Goal: Task Accomplishment & Management: Use online tool/utility

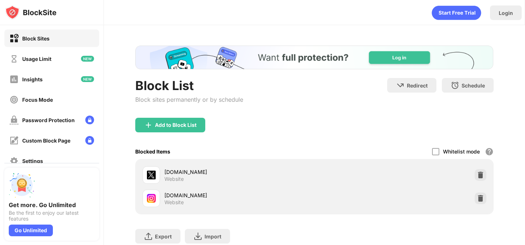
scroll to position [46, 0]
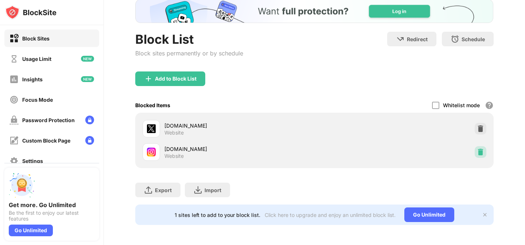
click at [480, 152] on img at bounding box center [480, 152] width 7 height 7
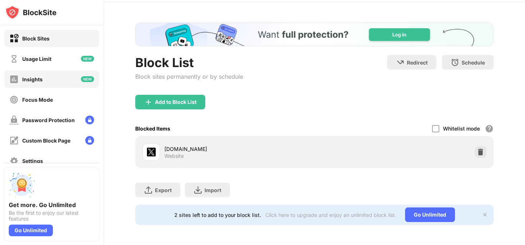
click at [57, 84] on div "Insights" at bounding box center [51, 79] width 95 height 18
